Goal: Task Accomplishment & Management: Manage account settings

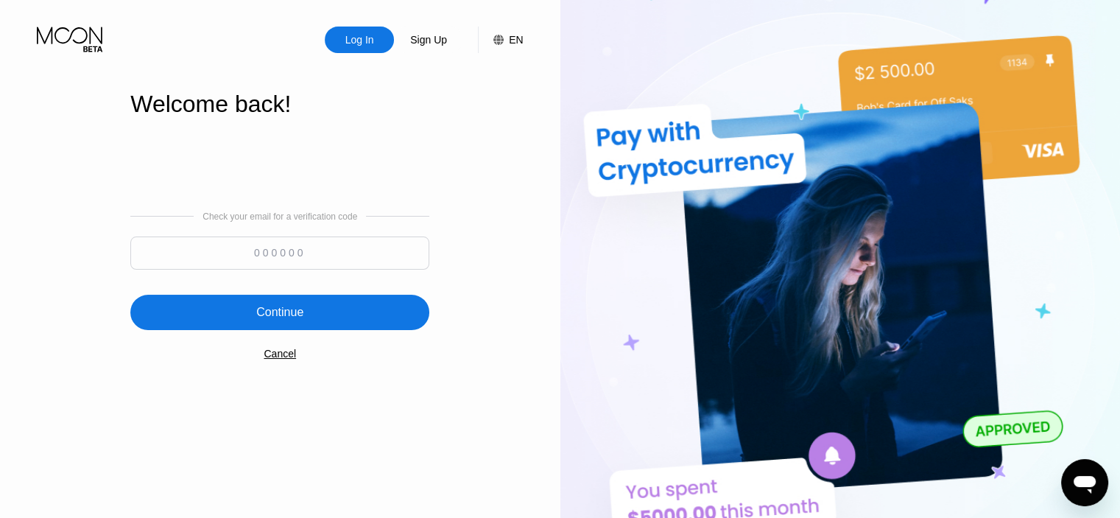
paste input "431659"
click at [284, 258] on input "431659" at bounding box center [279, 252] width 299 height 33
type input "431659"
click at [281, 303] on div "Continue" at bounding box center [279, 312] width 299 height 35
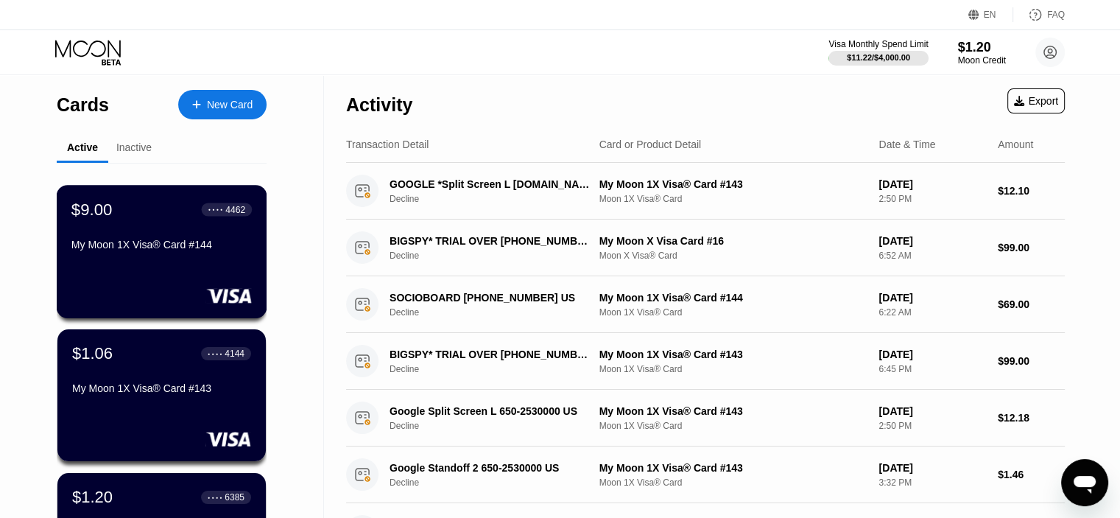
click at [167, 235] on div "$9.00 ● ● ● ● 4462 My Moon 1X Visa® Card #144" at bounding box center [161, 228] width 180 height 57
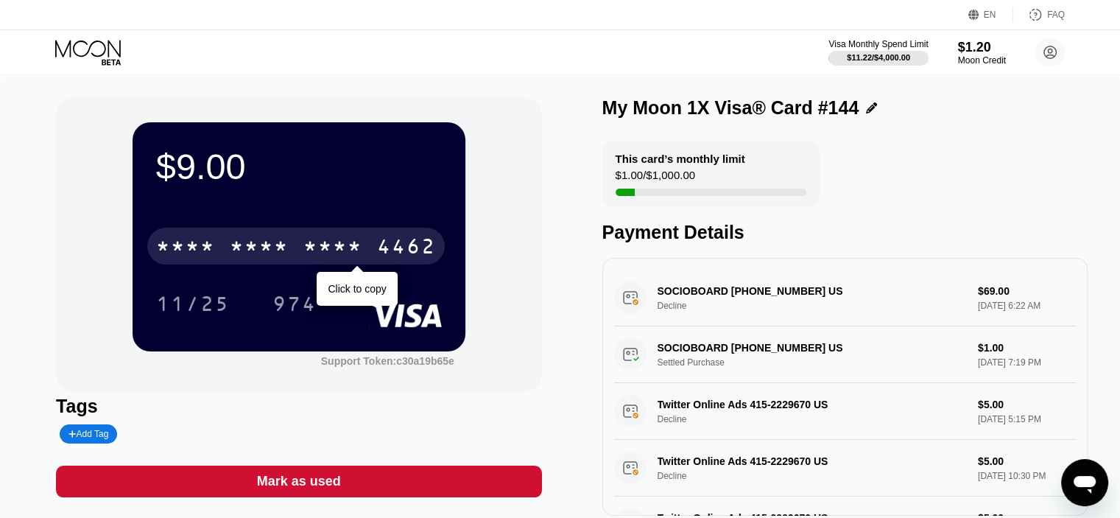
click at [321, 257] on div "* * * *" at bounding box center [332, 248] width 59 height 24
